Goal: Check status: Check status

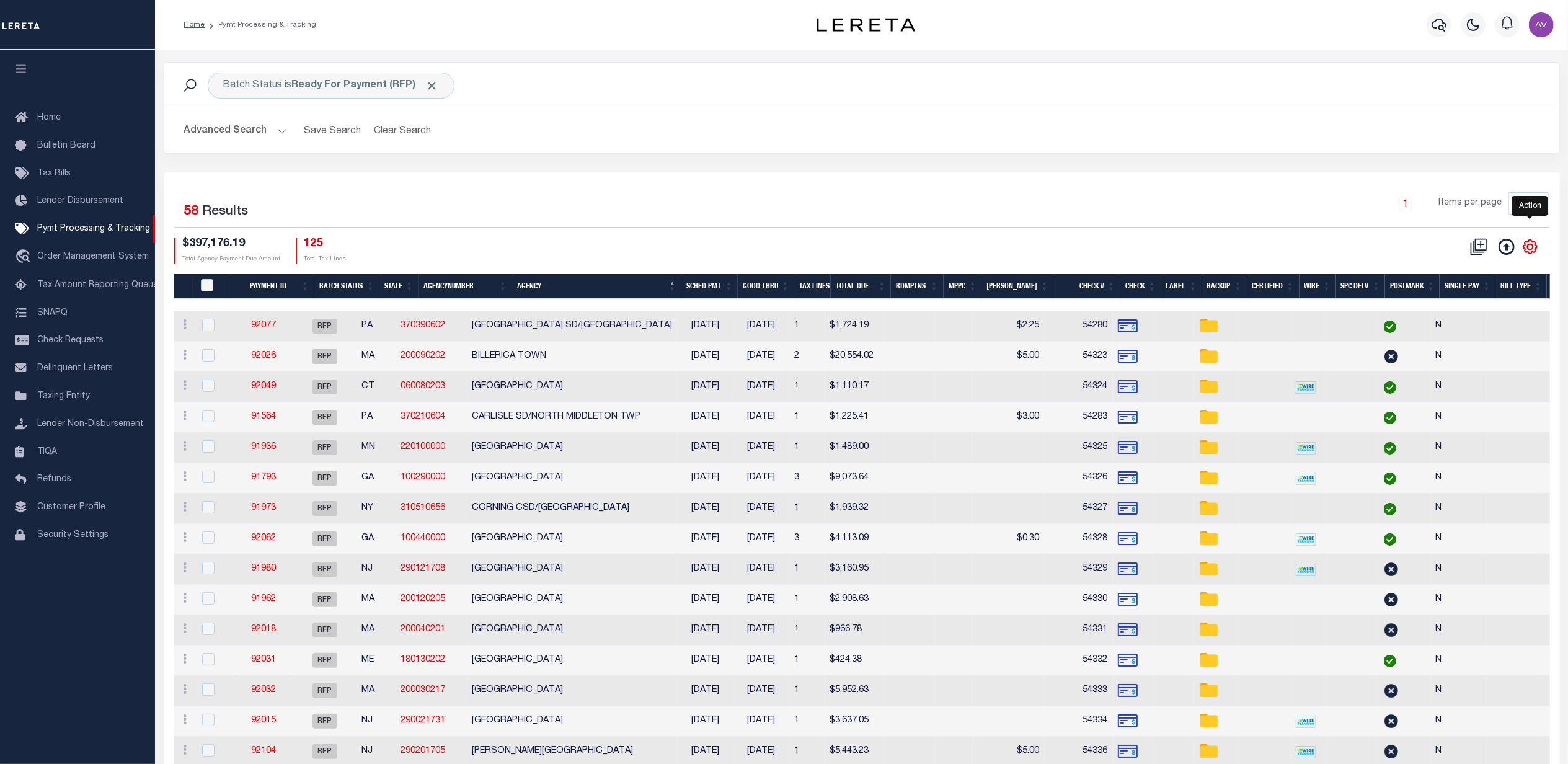
click at [1526, 246] on icon "" at bounding box center [1530, 247] width 16 height 16
click at [1461, 333] on link "Show Filter" at bounding box center [1479, 339] width 121 height 24
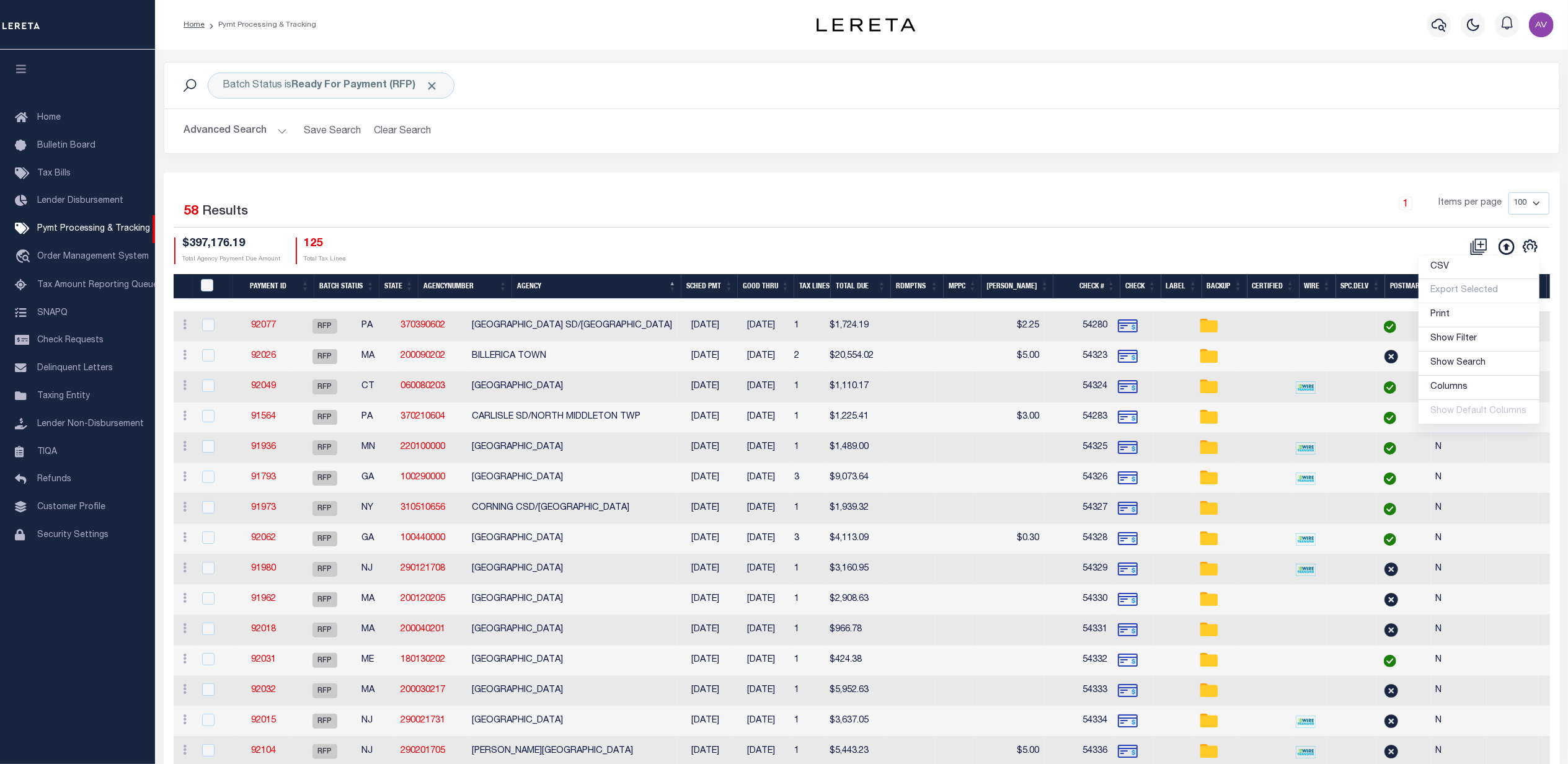
select select
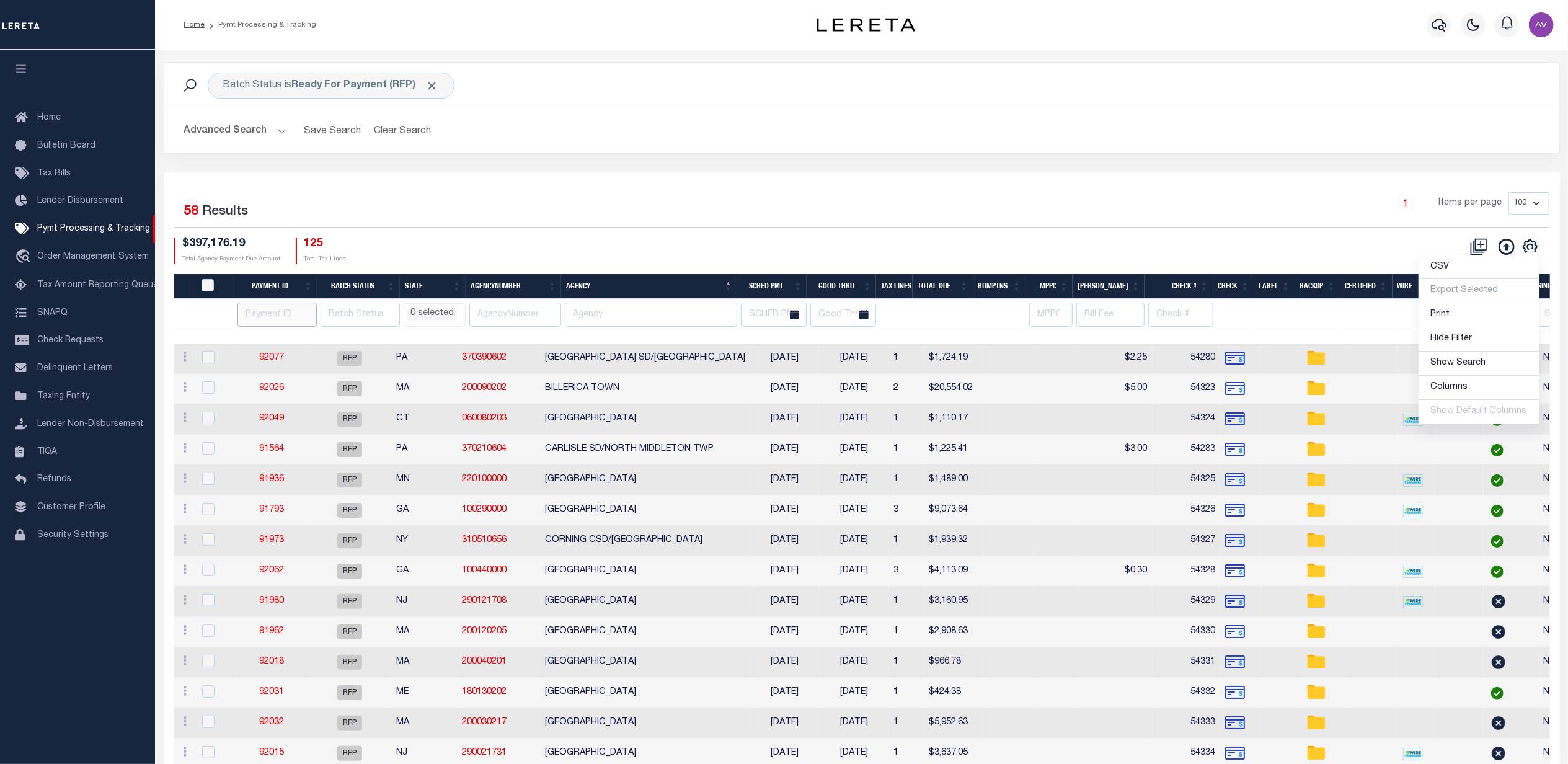
click at [271, 319] on input "number" at bounding box center [277, 314] width 79 height 24
type input "8"
type input "91090"
select select
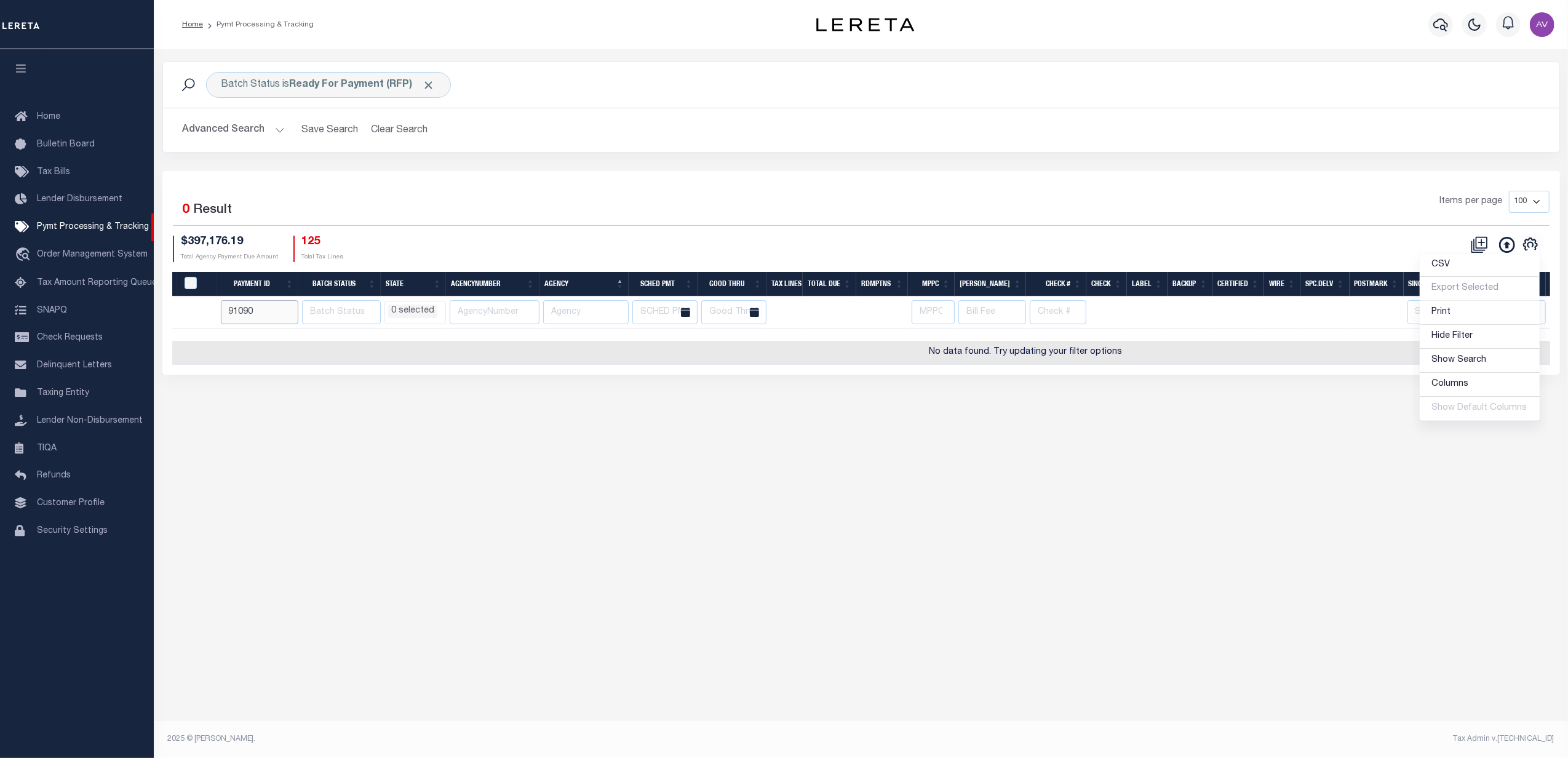
select select
click at [434, 81] on span "Click to Remove" at bounding box center [429, 85] width 13 height 13
select select
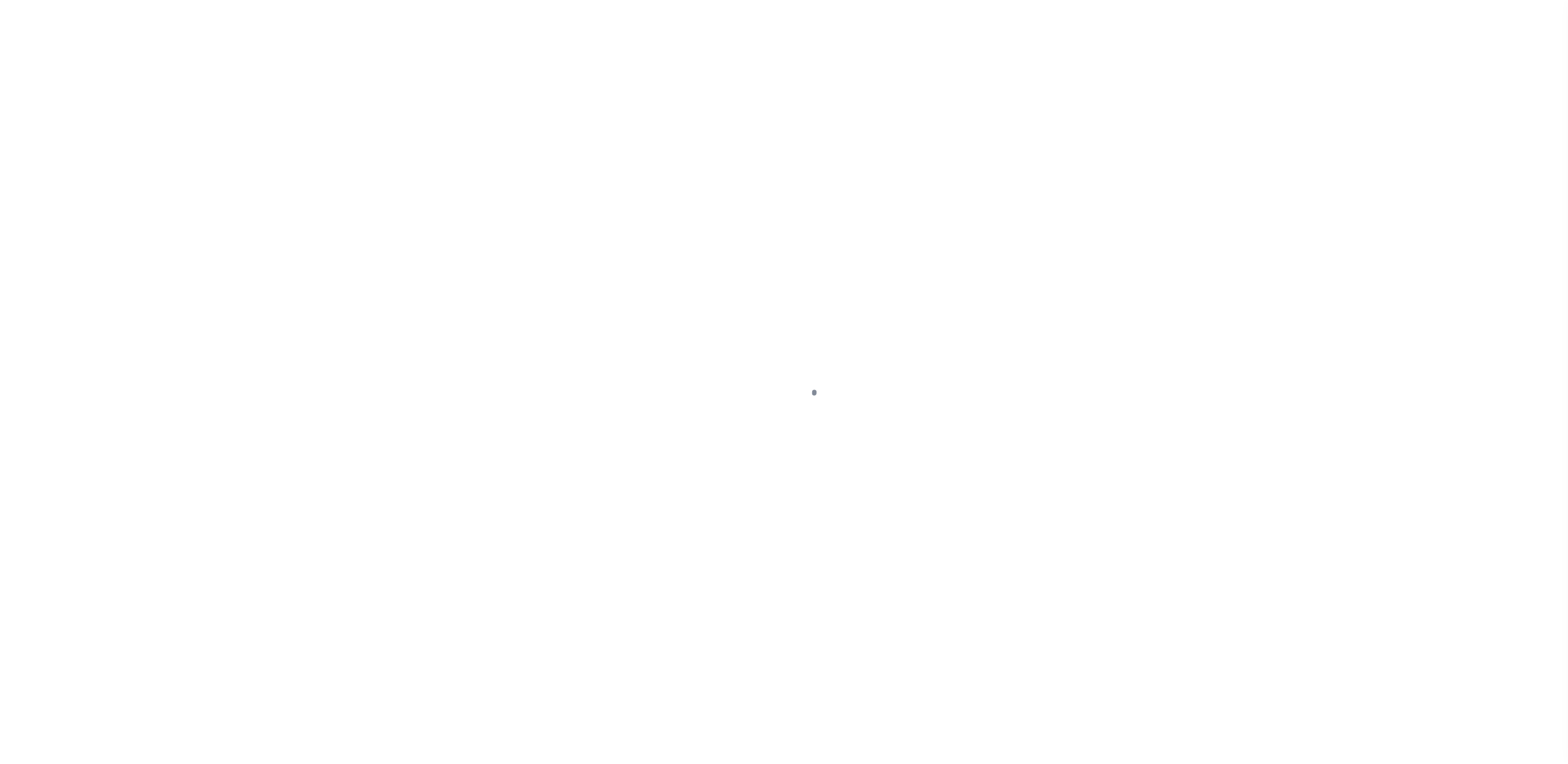
select select "RSR"
select select "CHK"
select select "[PERSON_NAME]"
select select "FDX"
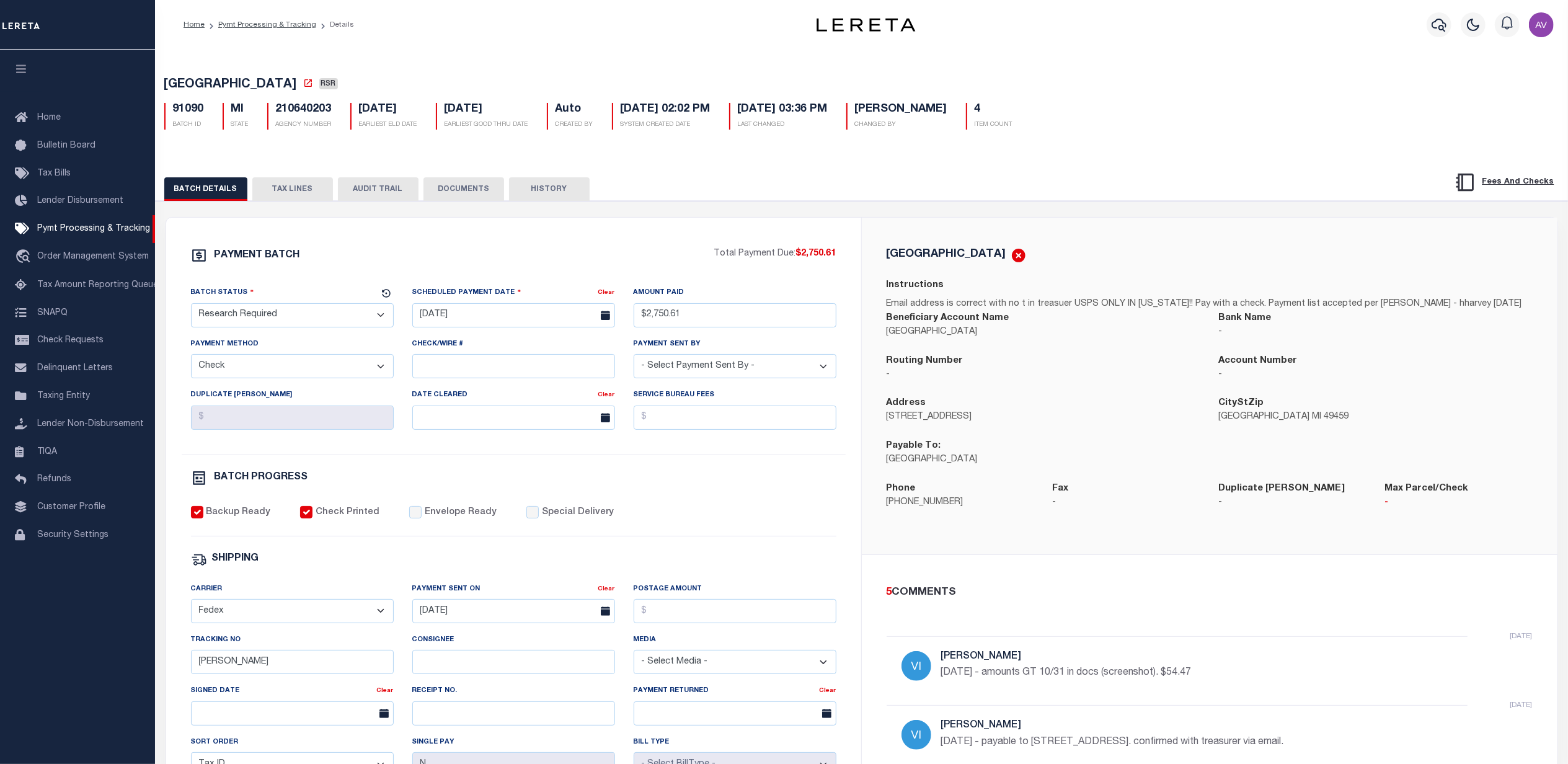
click at [820, 222] on div "PAYMENT BATCH Total Payment Due: $2,750.61 Batch Status" at bounding box center [514, 580] width 695 height 726
click at [297, 112] on h5 "210640203" at bounding box center [303, 109] width 55 height 13
click at [297, 112] on h5 "210640203" at bounding box center [303, 109] width 55 height 13
copy h5 "210640203"
click at [996, 308] on p "Email address is correct with no t in treasuer USPS ONLY IN [US_STATE]!! Pay wi…" at bounding box center [1209, 304] width 646 height 13
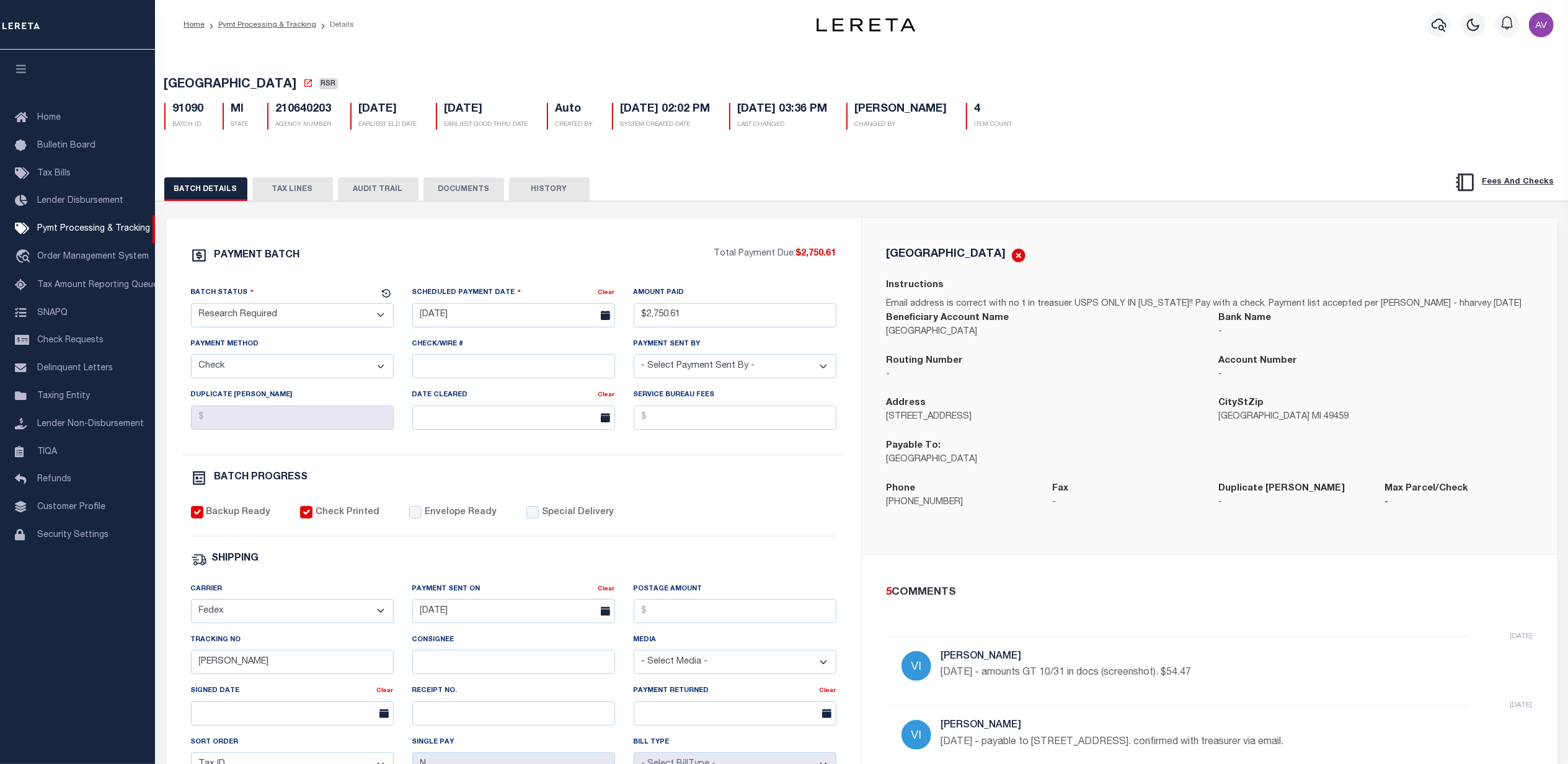
click at [996, 308] on p "Email address is correct with no t in treasuer USPS ONLY IN [US_STATE]!! Pay wi…" at bounding box center [1209, 304] width 646 height 13
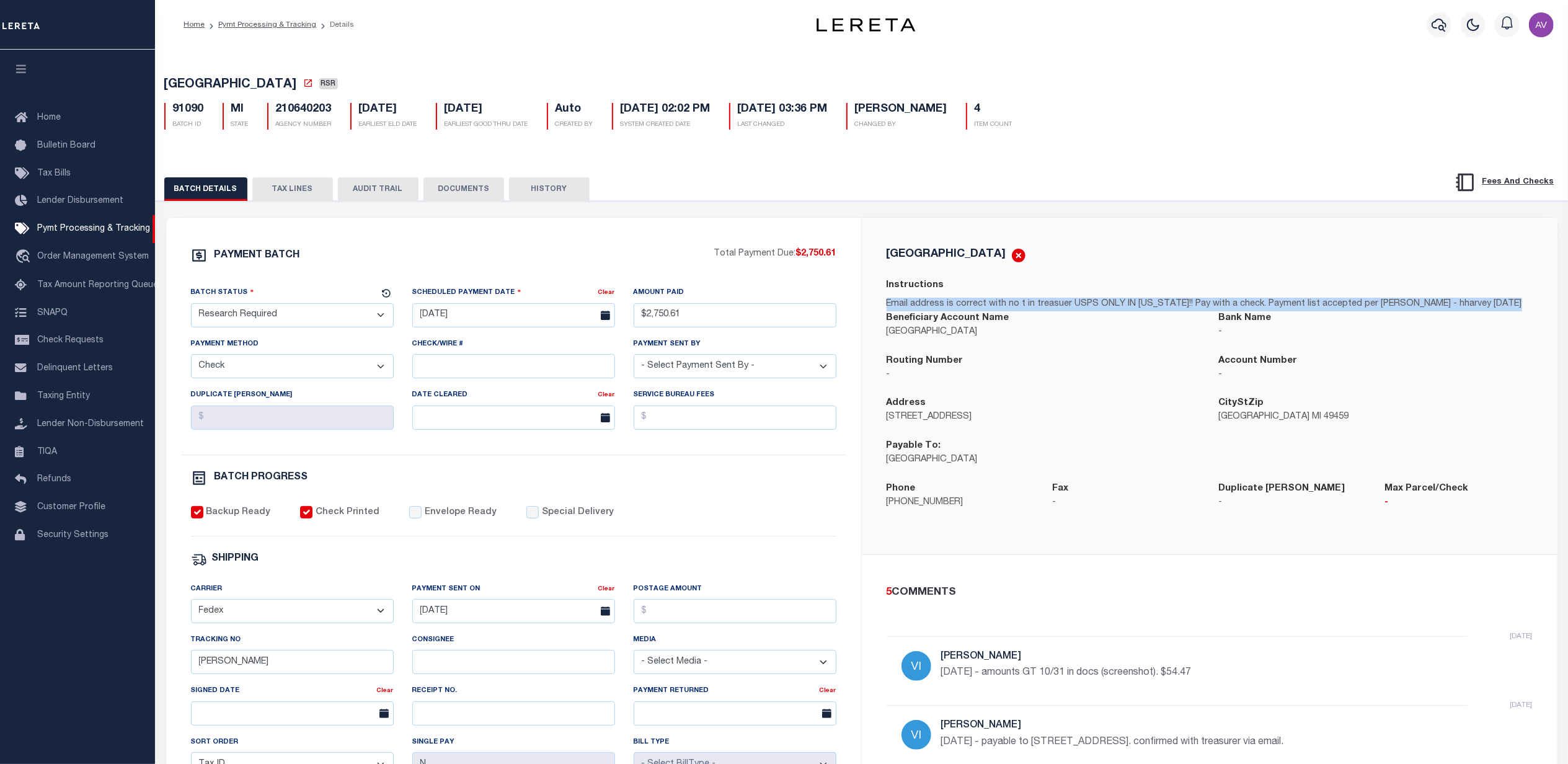
click at [996, 308] on p "Email address is correct with no t in treasuer USPS ONLY IN [US_STATE]!! Pay wi…" at bounding box center [1209, 304] width 646 height 13
click at [990, 302] on p "Email address is correct with no t in treasuer USPS ONLY IN [US_STATE]!! Pay wi…" at bounding box center [1209, 304] width 646 height 13
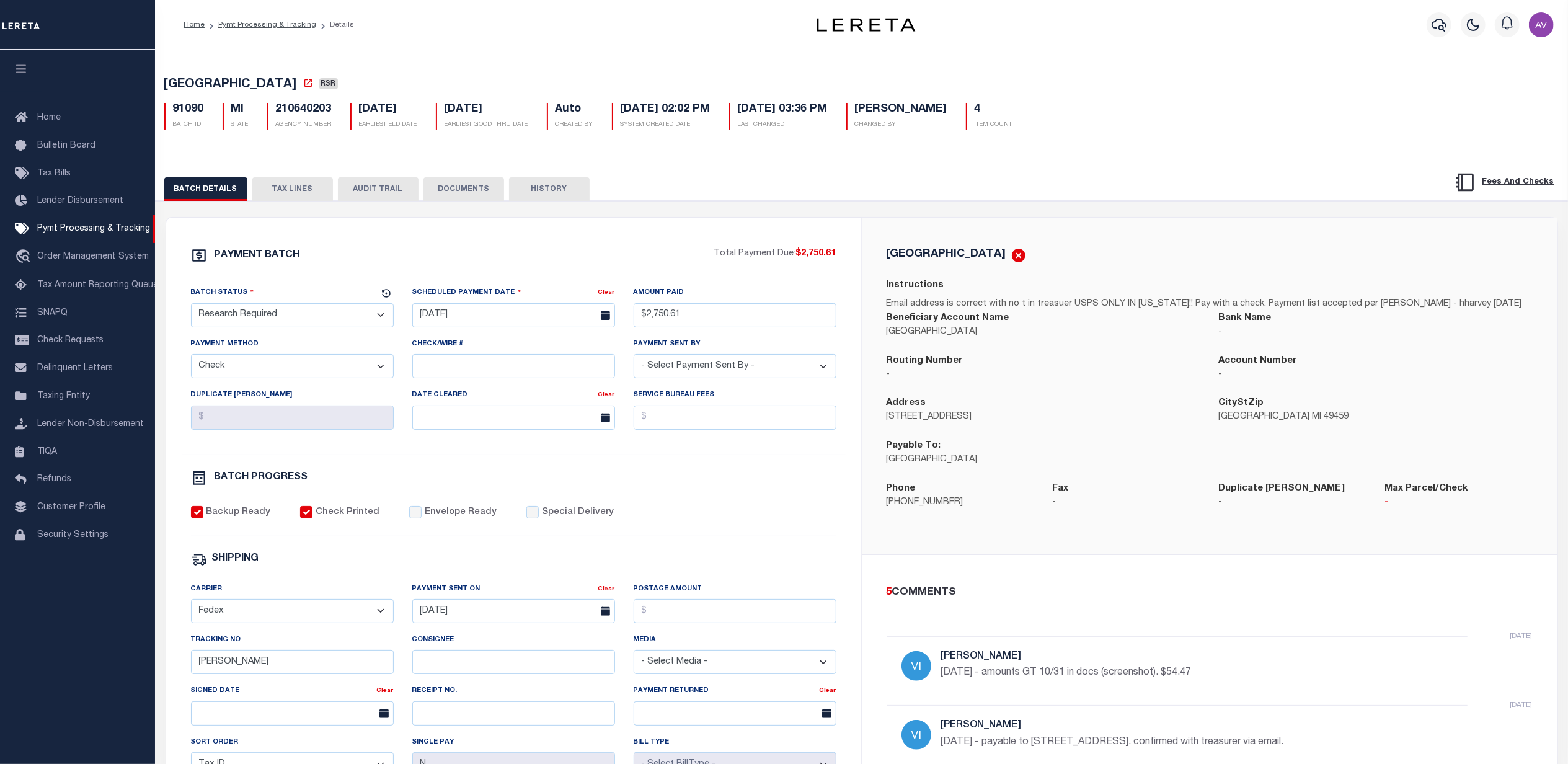
click at [1060, 227] on div "[GEOGRAPHIC_DATA] Instructions Email address is correct with no t in treasuer U…" at bounding box center [1209, 385] width 695 height 337
